Goal: Information Seeking & Learning: Learn about a topic

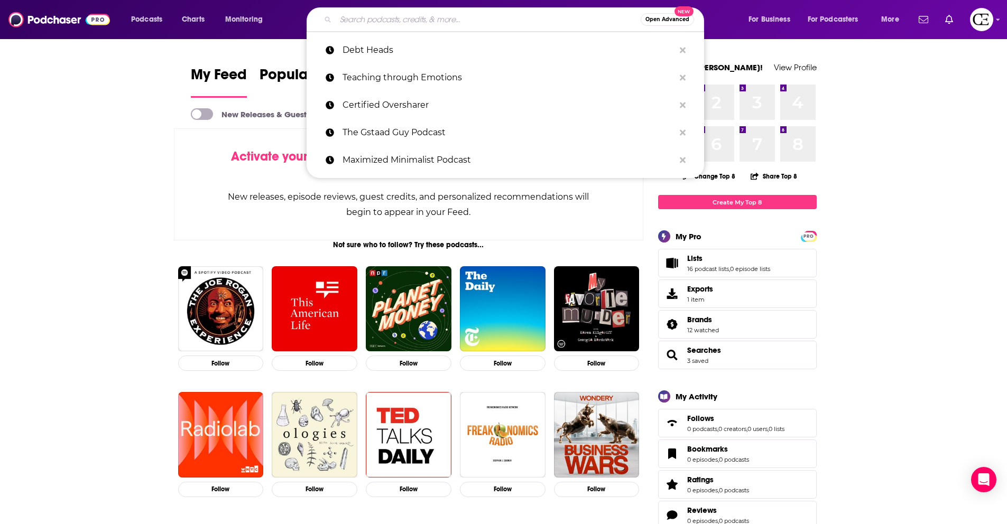
click at [373, 20] on input "Search podcasts, credits, & more..." at bounding box center [488, 19] width 305 height 17
paste input "Simple Purposeful Living"
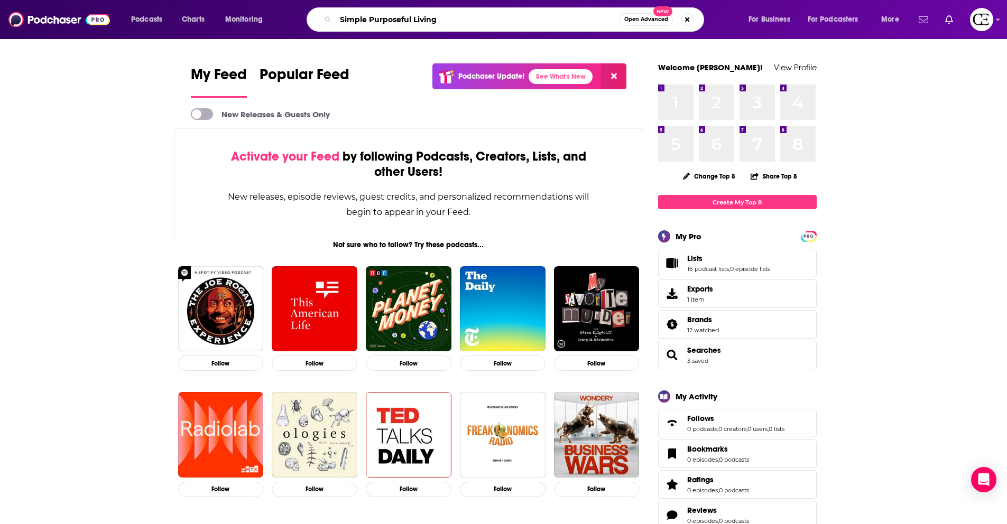
type input "Simple Purposeful Living"
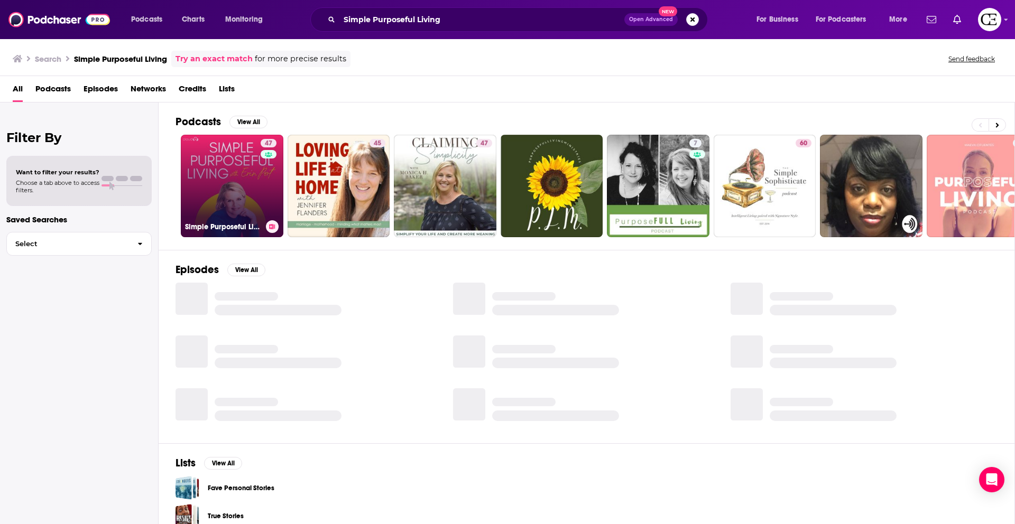
click at [223, 183] on link "47 Simple Purposeful Living Podcast" at bounding box center [232, 186] width 103 height 103
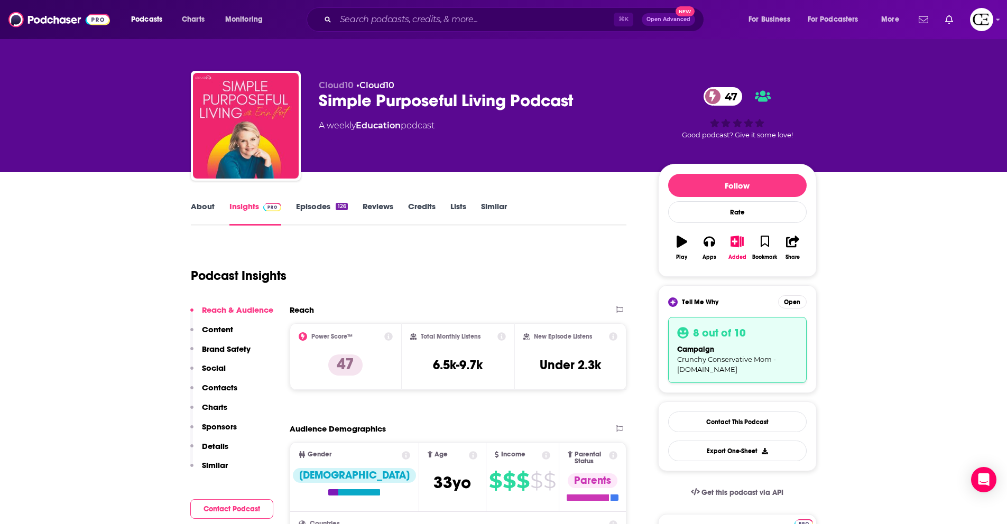
click at [348, 97] on div "Simple Purposeful Living Podcast 47" at bounding box center [480, 100] width 322 height 21
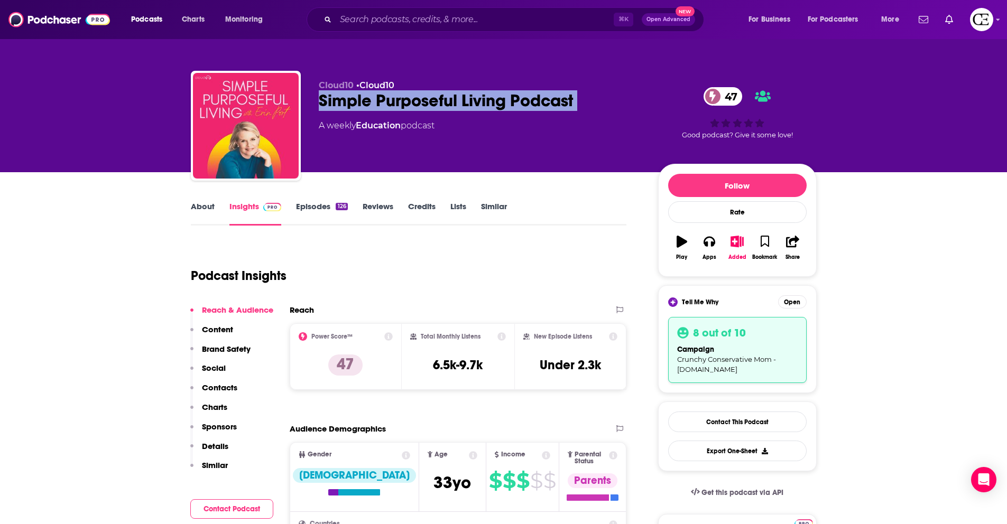
click at [348, 97] on div "Simple Purposeful Living Podcast 47" at bounding box center [480, 100] width 322 height 21
copy div "Simple Purposeful Living Podcast 47"
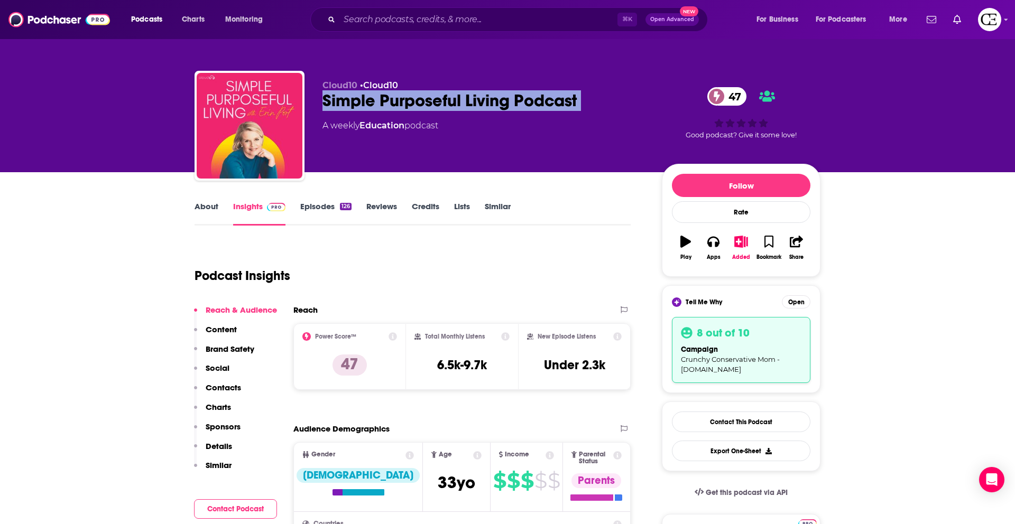
click at [513, 103] on div "Simple Purposeful Living Podcast 47" at bounding box center [483, 100] width 322 height 21
drag, startPoint x: 510, startPoint y: 101, endPoint x: 316, endPoint y: 103, distance: 194.0
click at [316, 103] on div "Cloud10 • Cloud10 Simple Purposeful Living Podcast 47 A weekly Education podcas…" at bounding box center [508, 128] width 626 height 114
copy h2 "Simple Purposeful Living"
